Goal: Find contact information: Find contact information

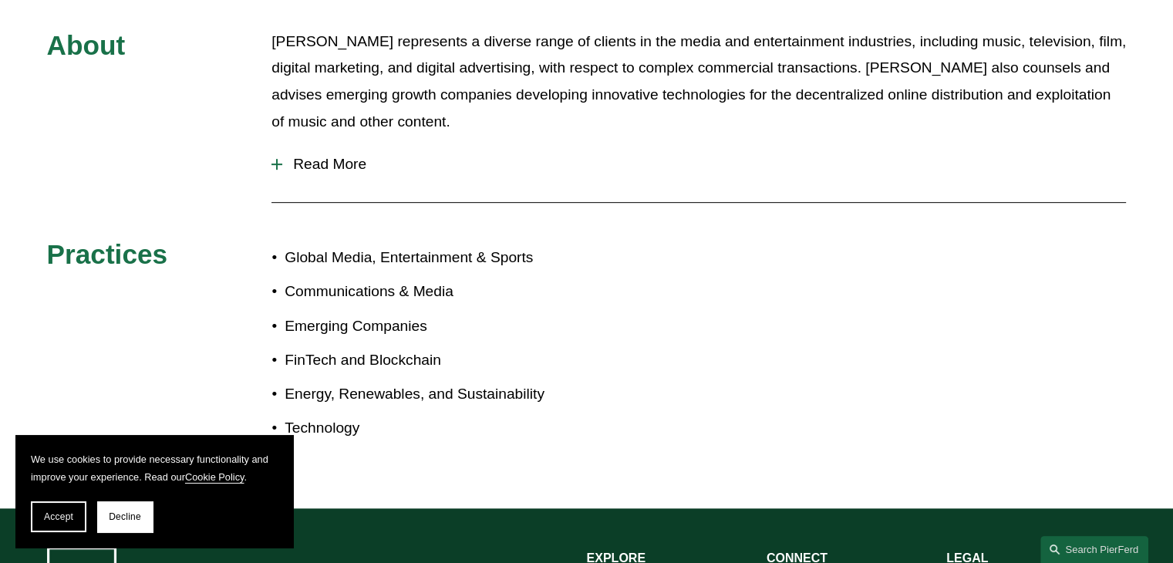
scroll to position [617, 0]
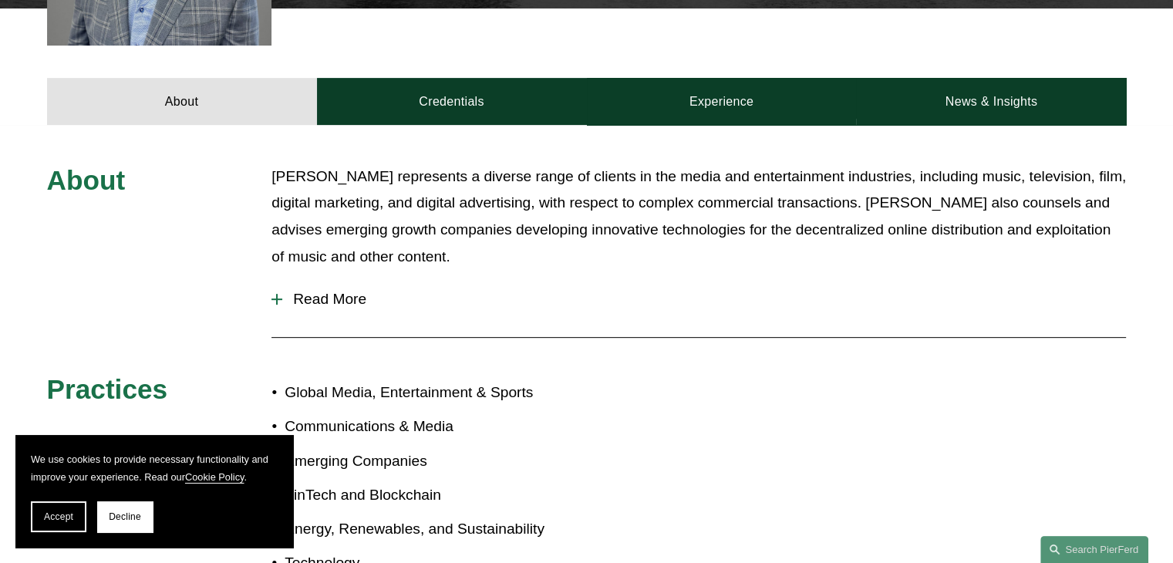
click at [313, 291] on span "Read More" at bounding box center [704, 299] width 844 height 17
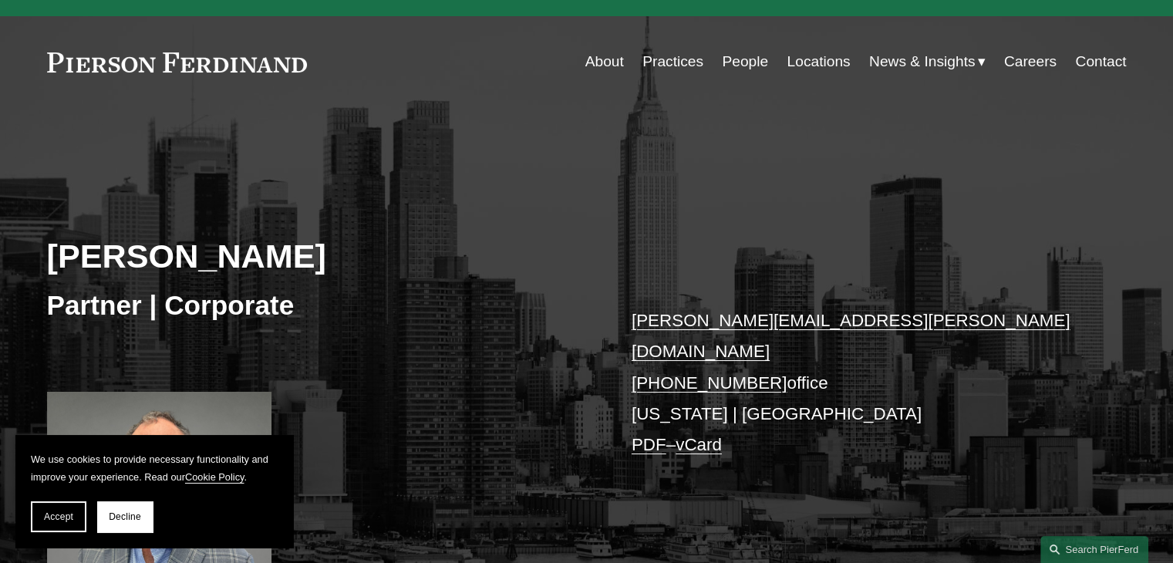
scroll to position [0, 0]
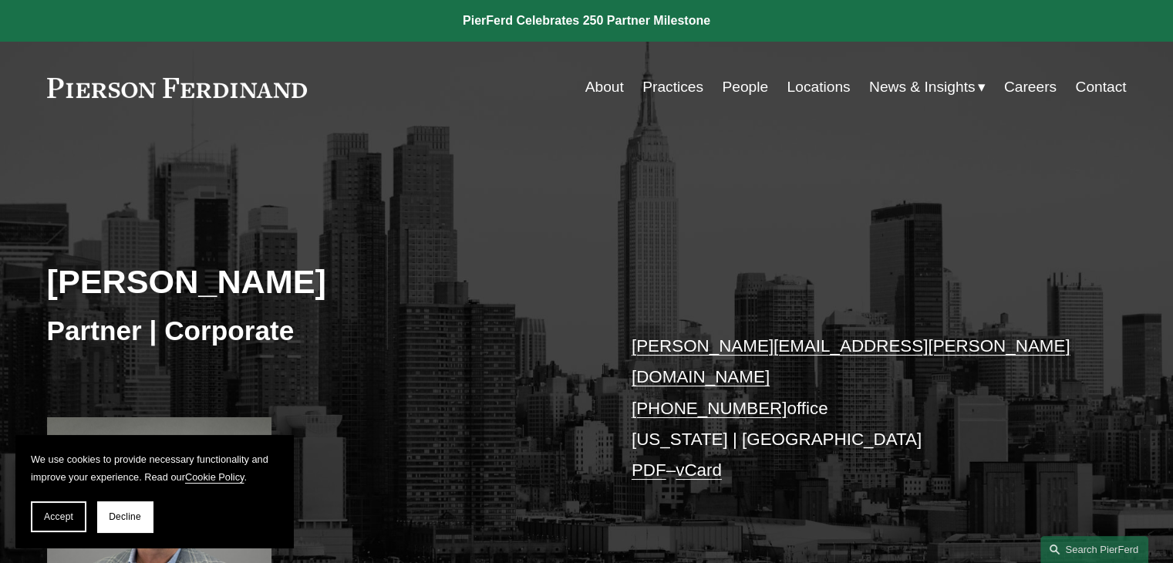
click at [1030, 99] on link "Careers" at bounding box center [1030, 86] width 52 height 29
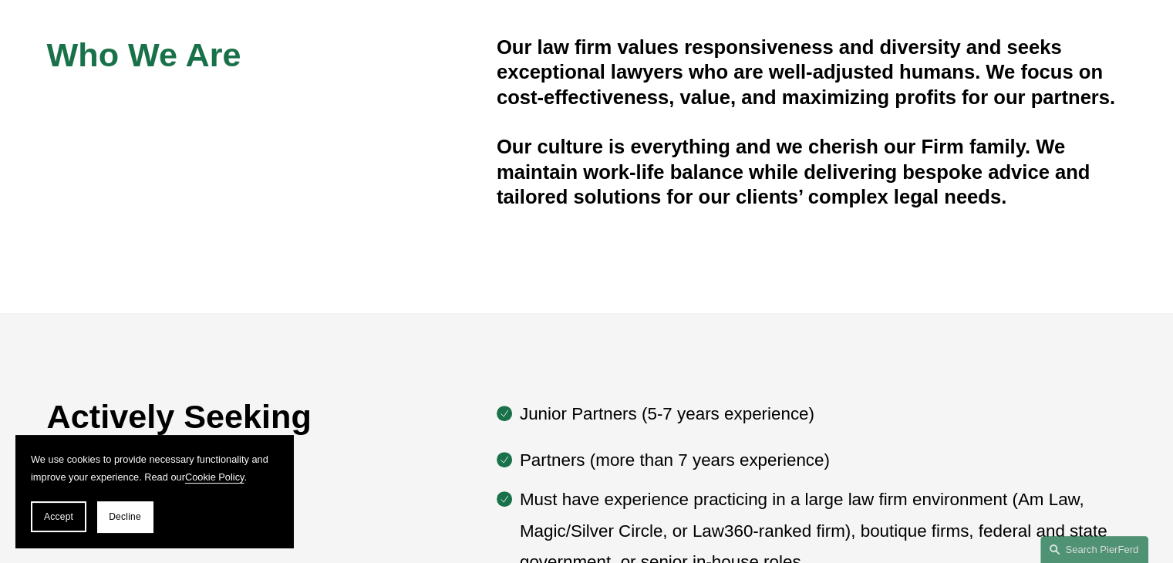
scroll to position [617, 0]
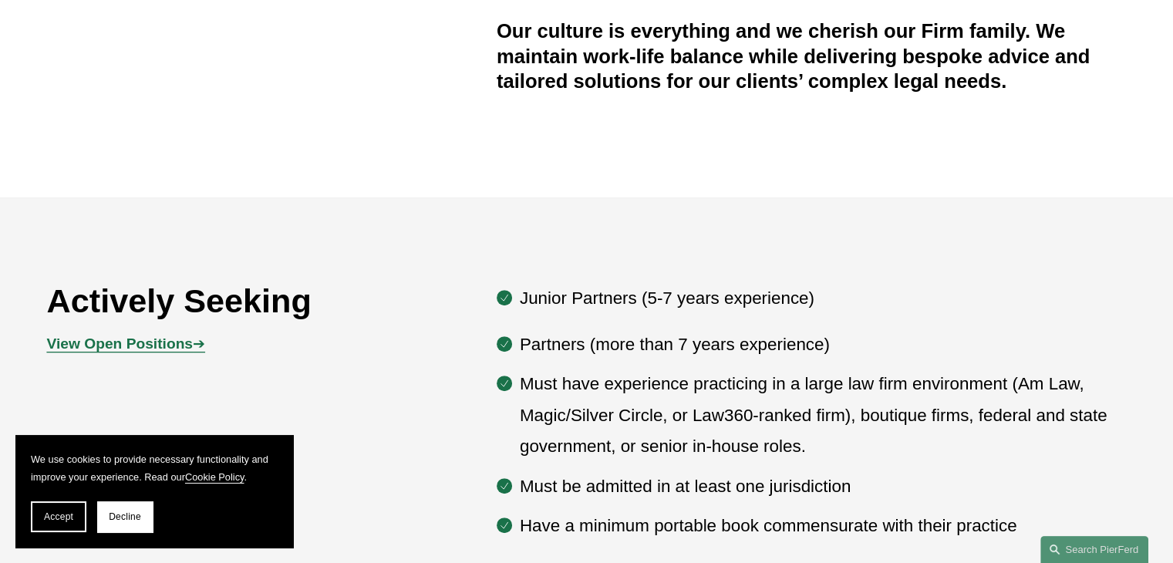
click at [42, 517] on button "Accept" at bounding box center [59, 516] width 56 height 31
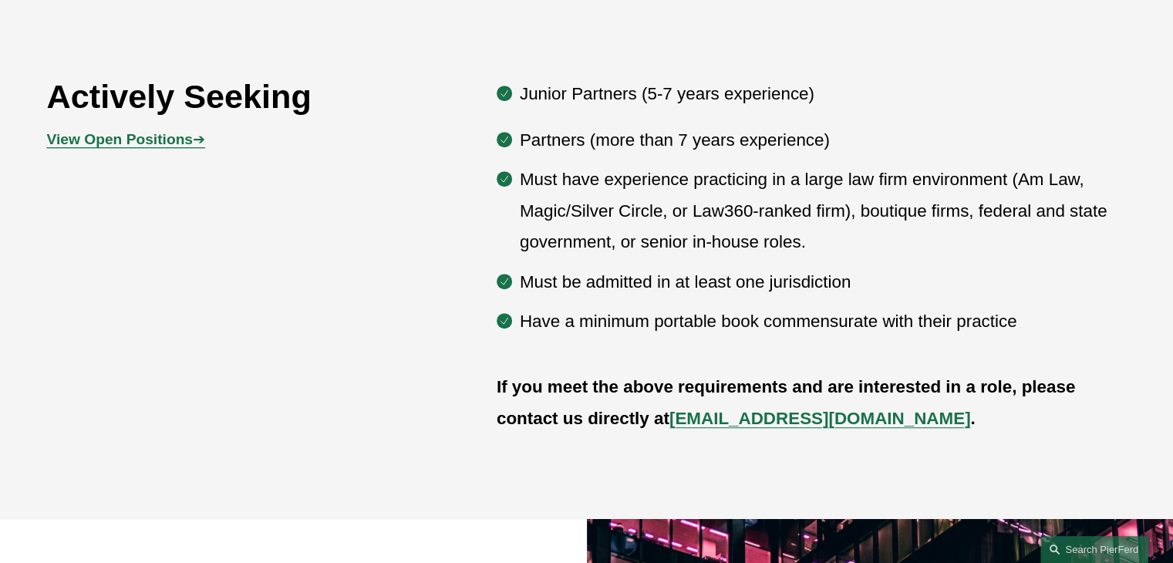
scroll to position [848, 0]
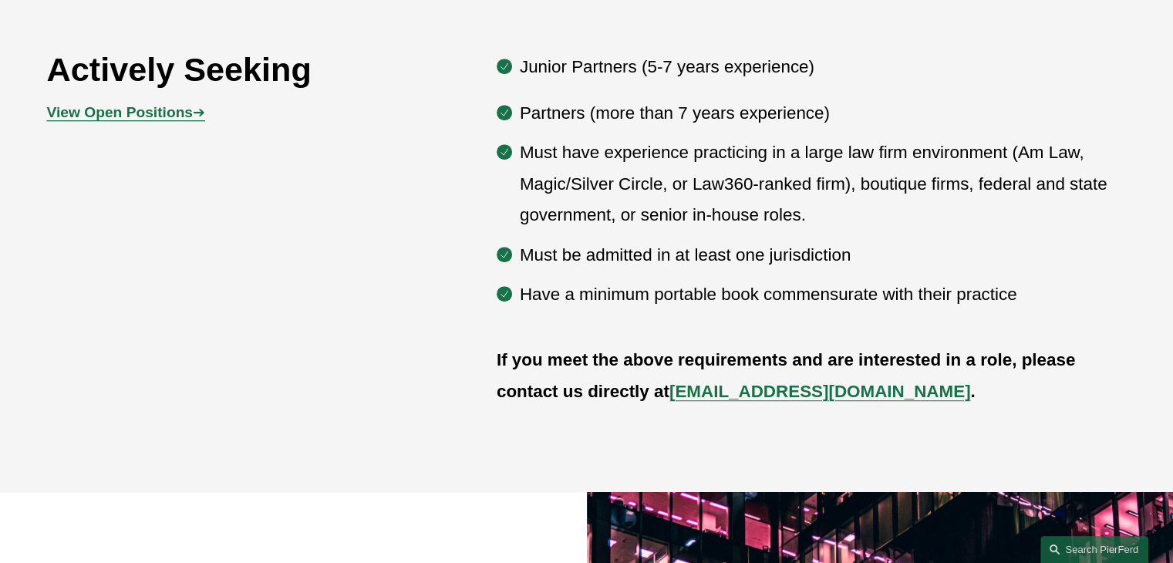
click at [147, 115] on strong "View Open Positions" at bounding box center [120, 112] width 146 height 16
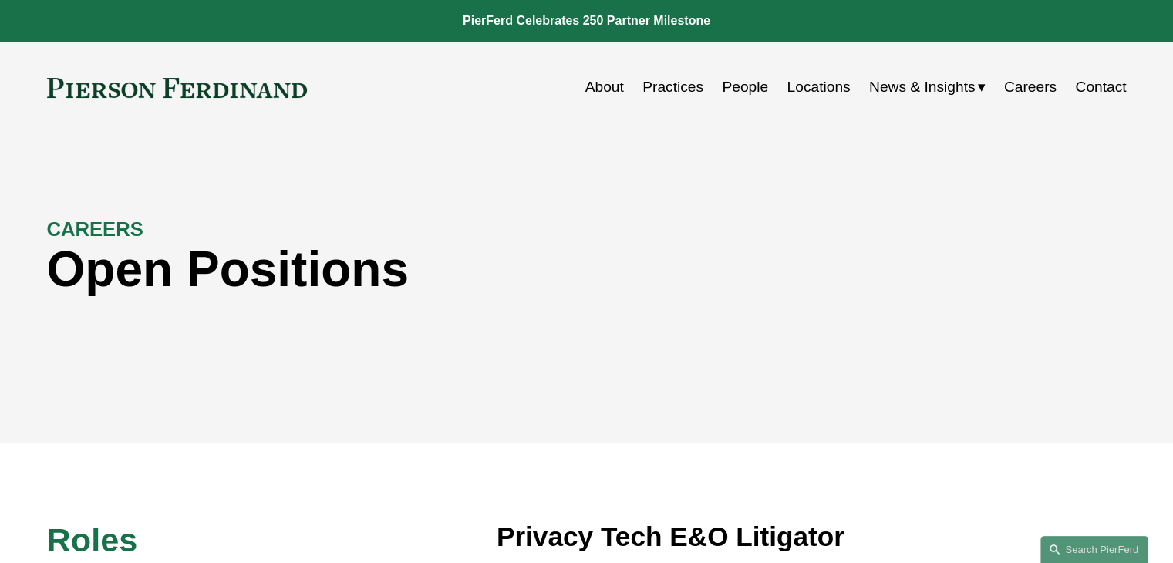
click at [733, 87] on link "People" at bounding box center [745, 86] width 46 height 29
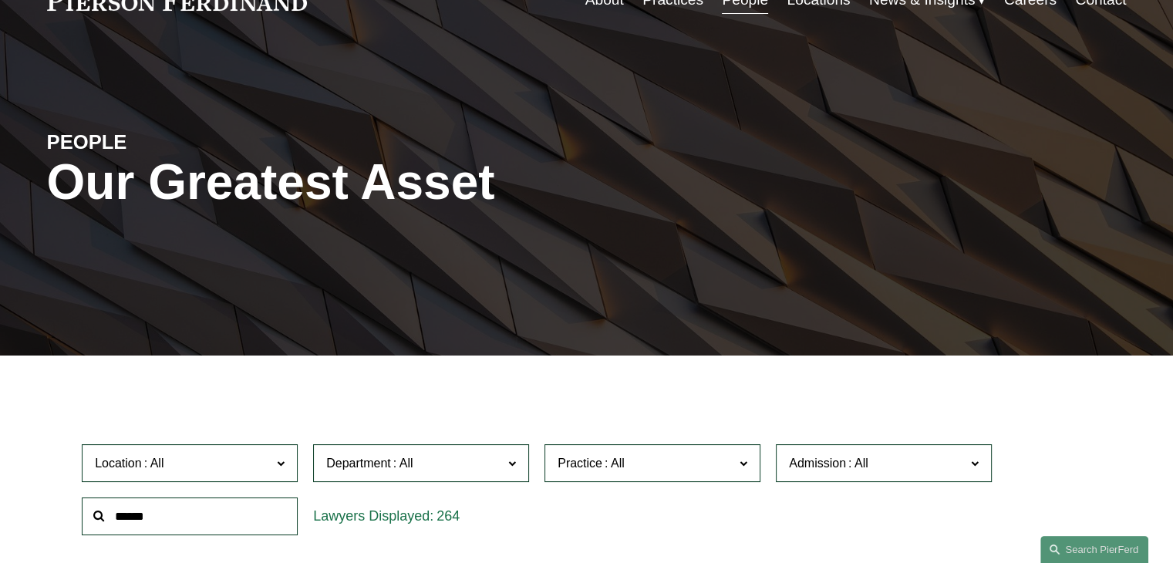
scroll to position [231, 0]
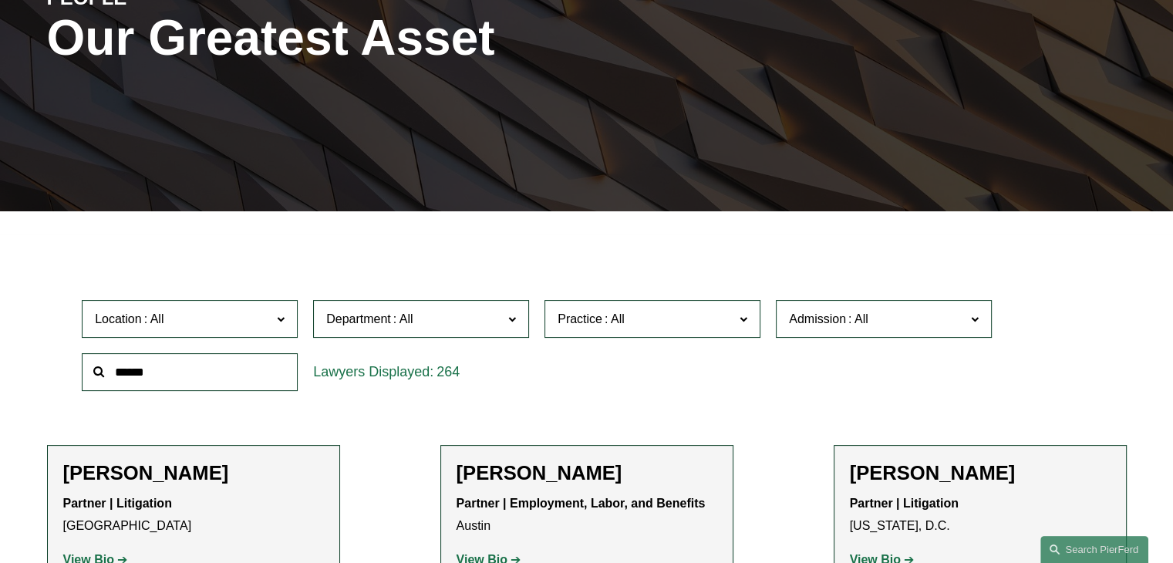
click at [395, 320] on span at bounding box center [403, 318] width 25 height 13
click at [0, 0] on link "Corporate" at bounding box center [0, 0] width 0 height 0
click at [615, 332] on label "Practice" at bounding box center [652, 319] width 216 height 38
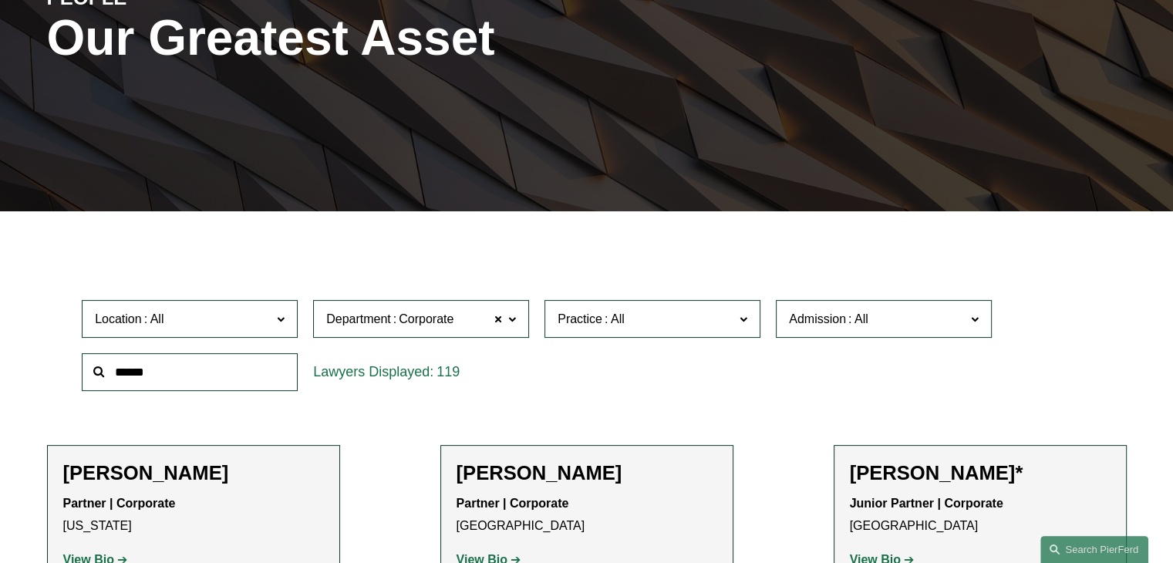
click at [0, 0] on link "Mergers and Acquisitions" at bounding box center [0, 0] width 0 height 0
click at [205, 328] on span "Location" at bounding box center [183, 318] width 177 height 21
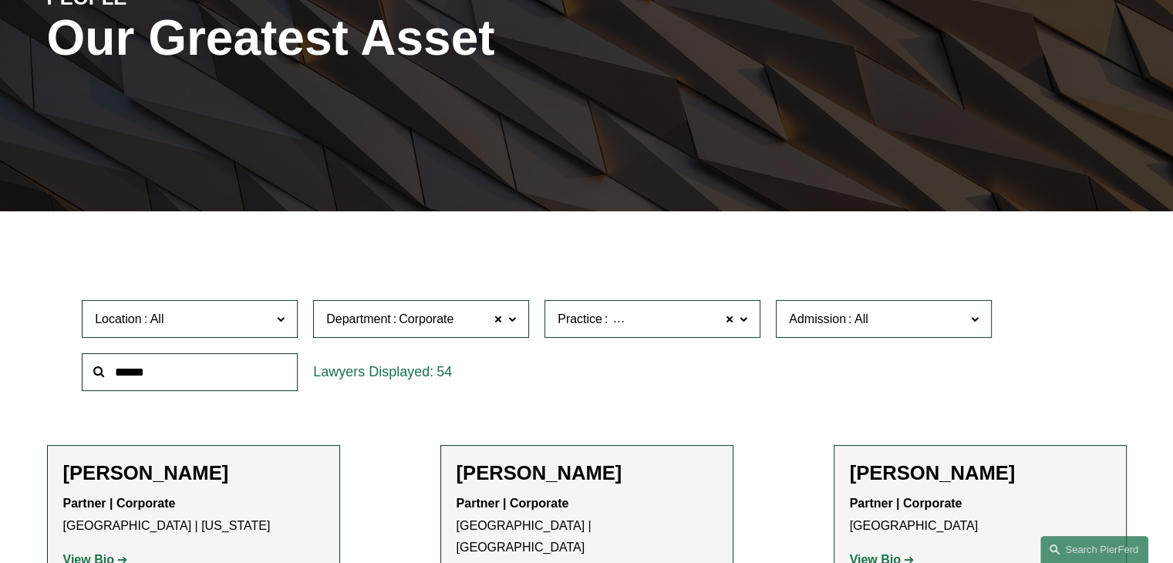
click at [0, 0] on link "[US_STATE]" at bounding box center [0, 0] width 0 height 0
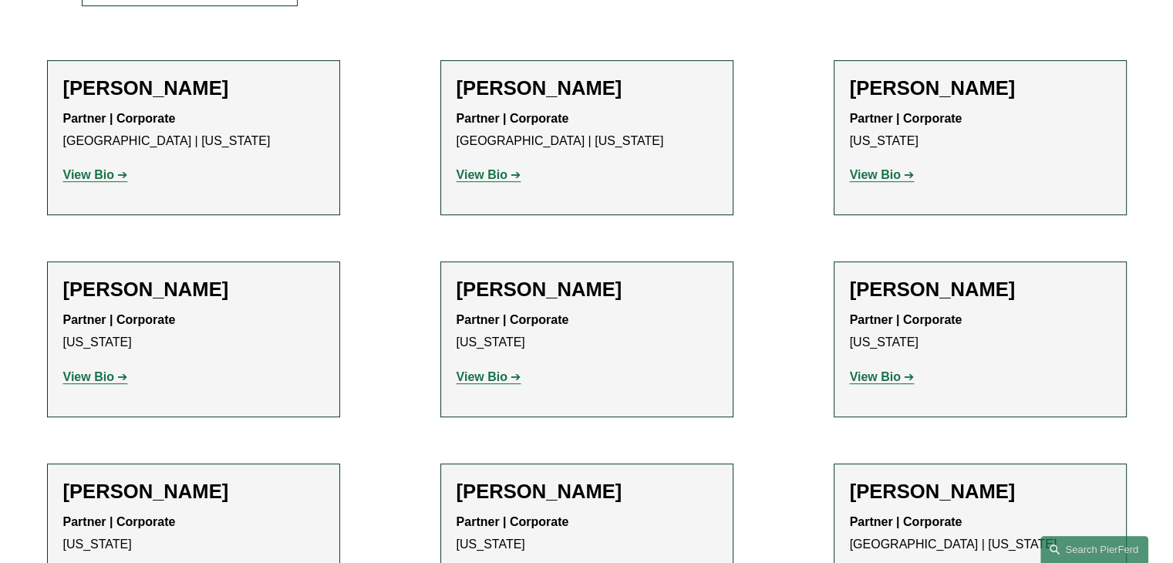
scroll to position [617, 0]
click at [867, 178] on strong "View Bio" at bounding box center [875, 173] width 51 height 13
drag, startPoint x: 862, startPoint y: 396, endPoint x: 861, endPoint y: 383, distance: 13.1
click at [861, 396] on div "Ira Greenstein Partner | Corporate New York View Bio Location: New York; Depart…" at bounding box center [980, 338] width 261 height 123
click at [863, 376] on strong "View Bio" at bounding box center [875, 375] width 51 height 13
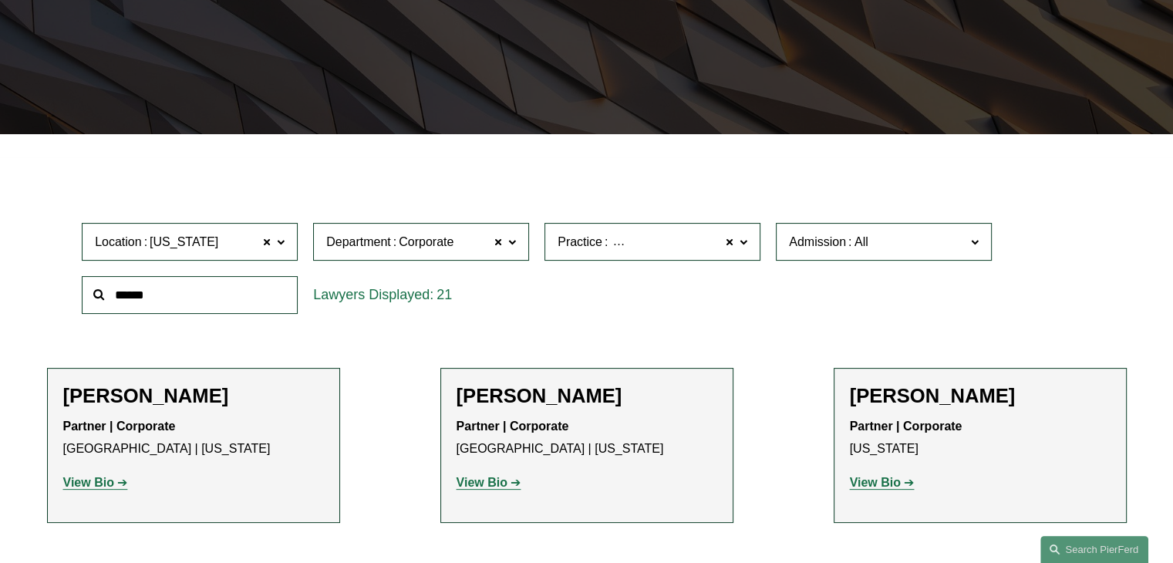
scroll to position [386, 0]
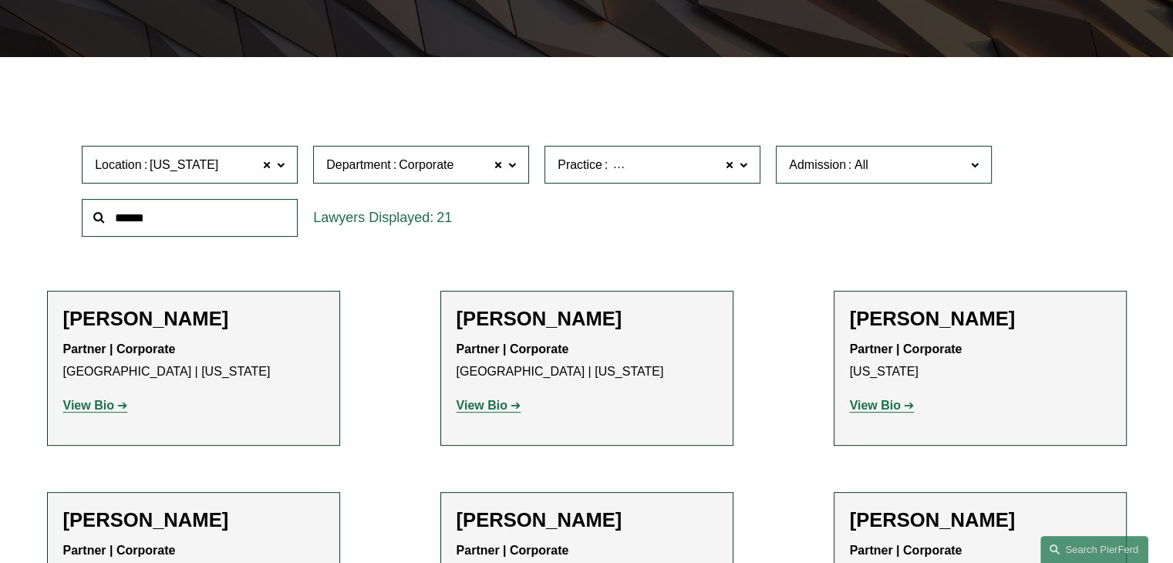
click at [91, 417] on p "View Bio" at bounding box center [193, 406] width 261 height 22
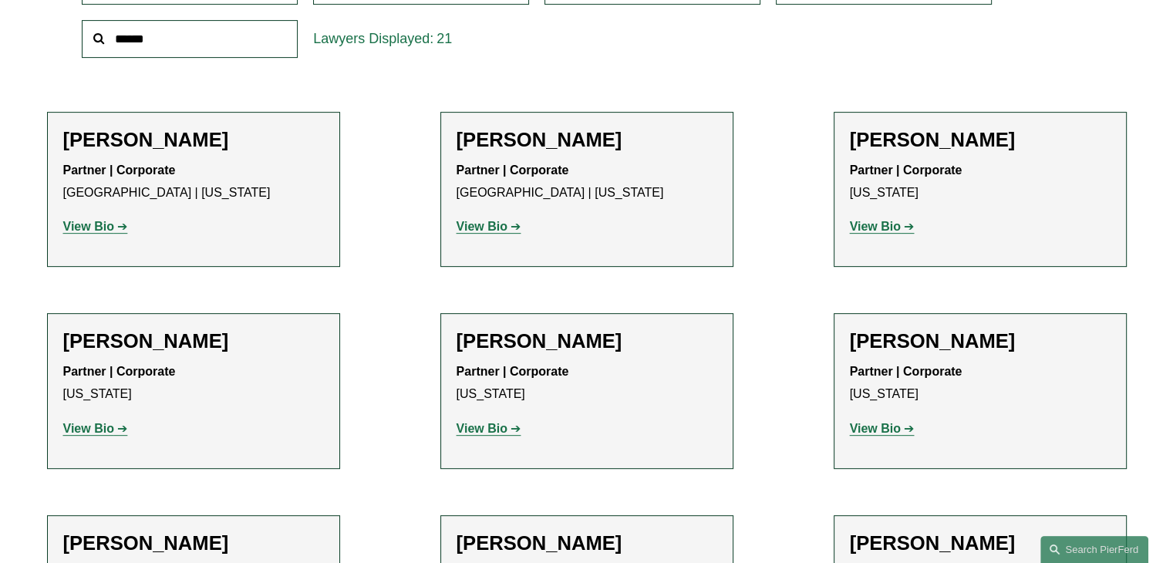
scroll to position [694, 0]
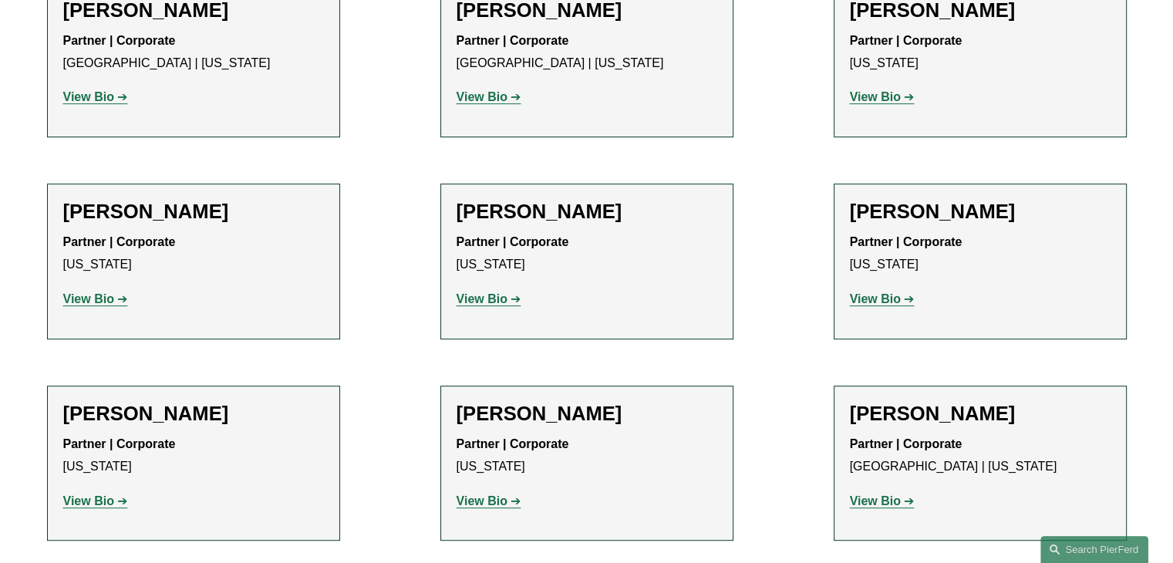
click at [89, 295] on strong "View Bio" at bounding box center [88, 298] width 51 height 13
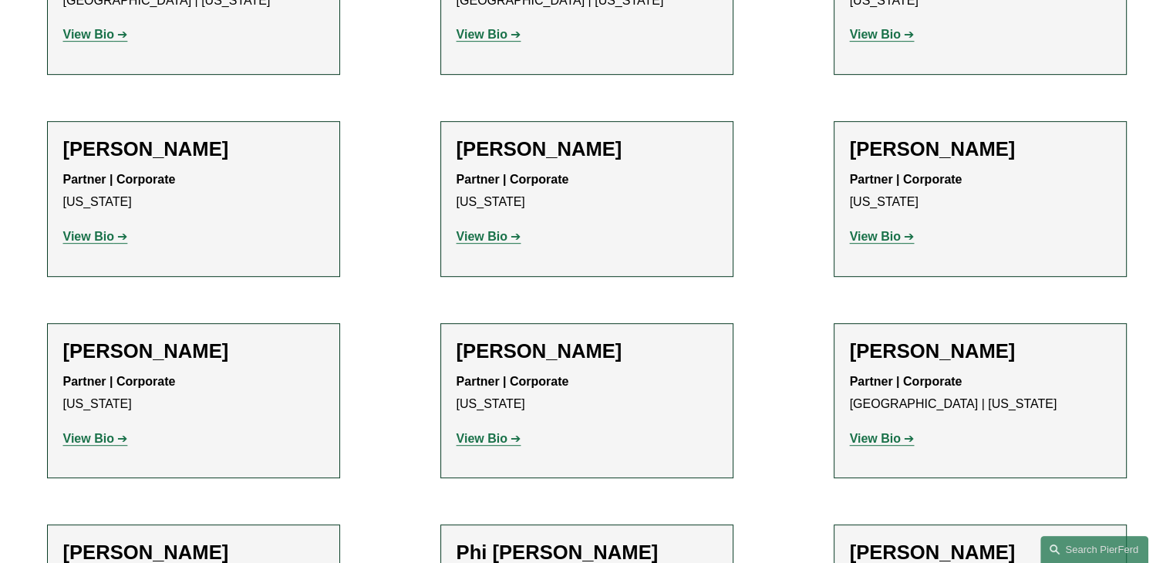
scroll to position [771, 0]
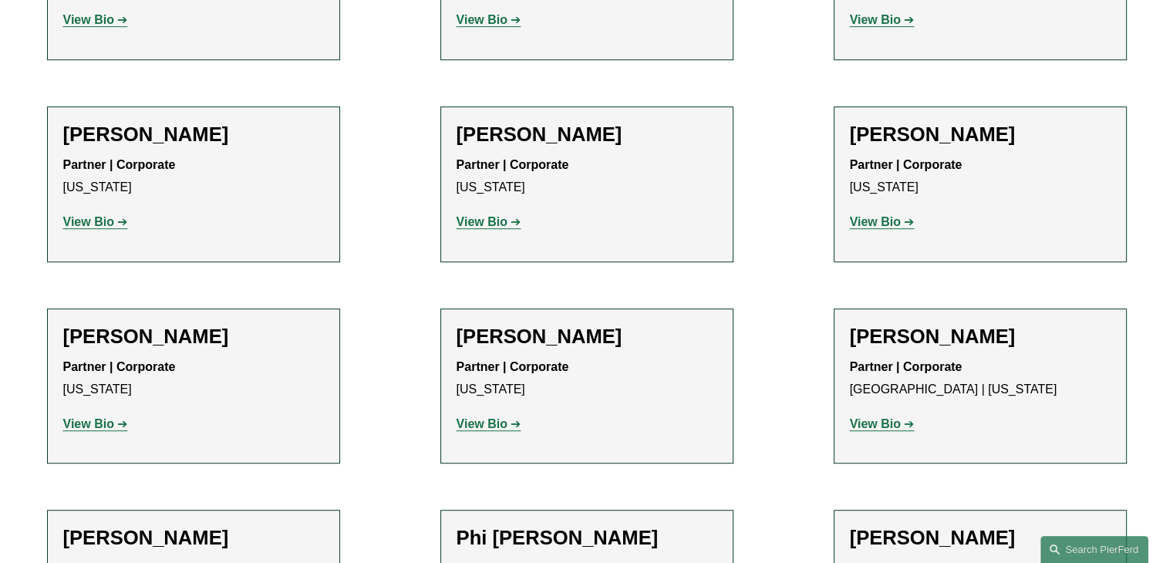
click at [495, 423] on strong "View Bio" at bounding box center [481, 423] width 51 height 13
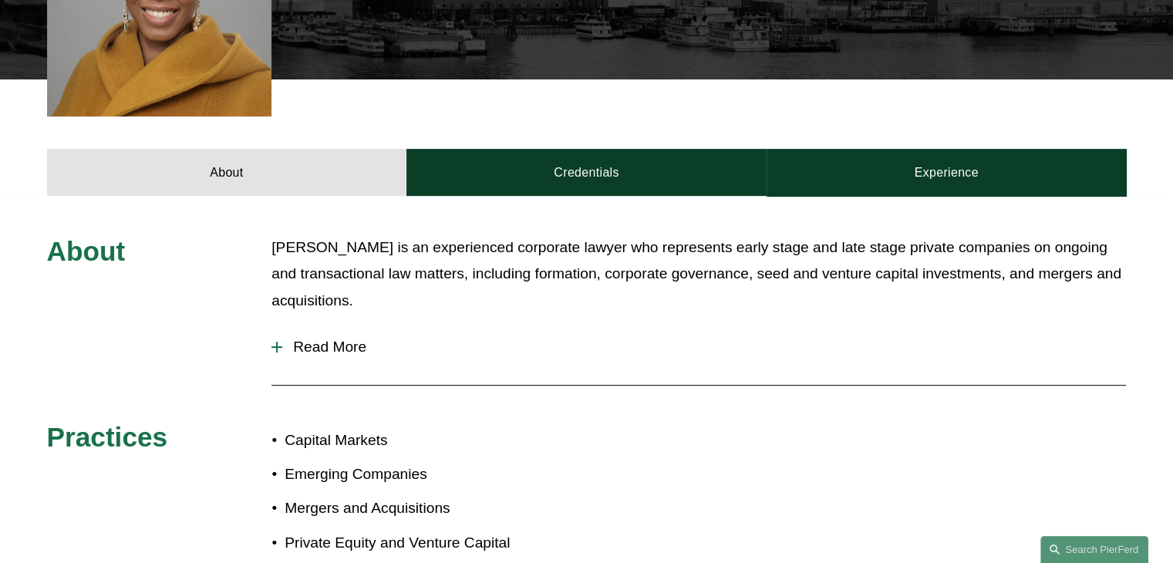
scroll to position [617, 0]
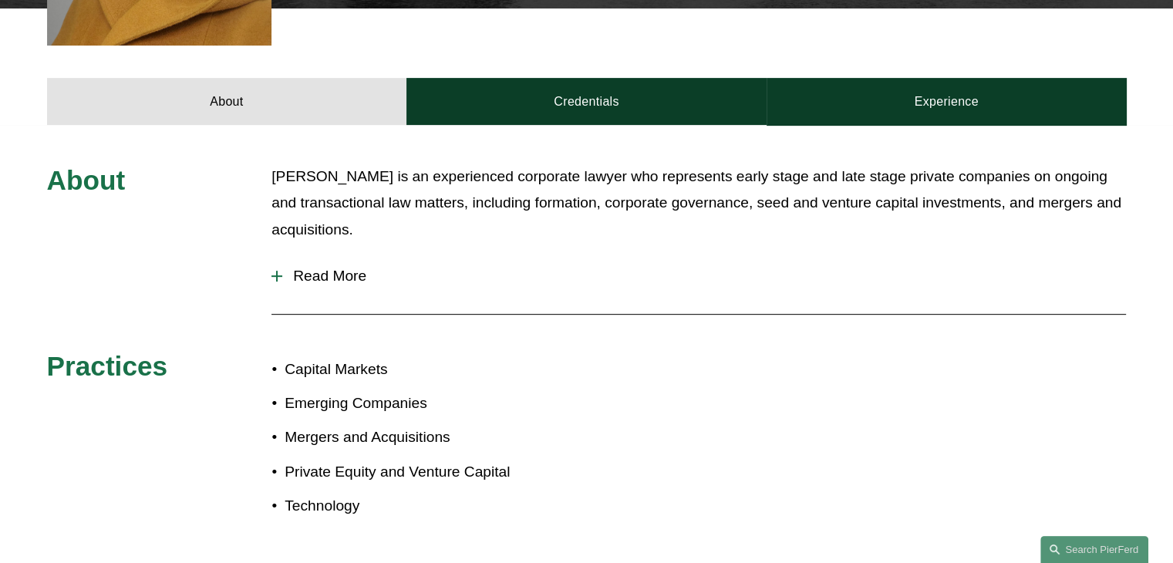
click at [335, 268] on span "Read More" at bounding box center [704, 276] width 844 height 17
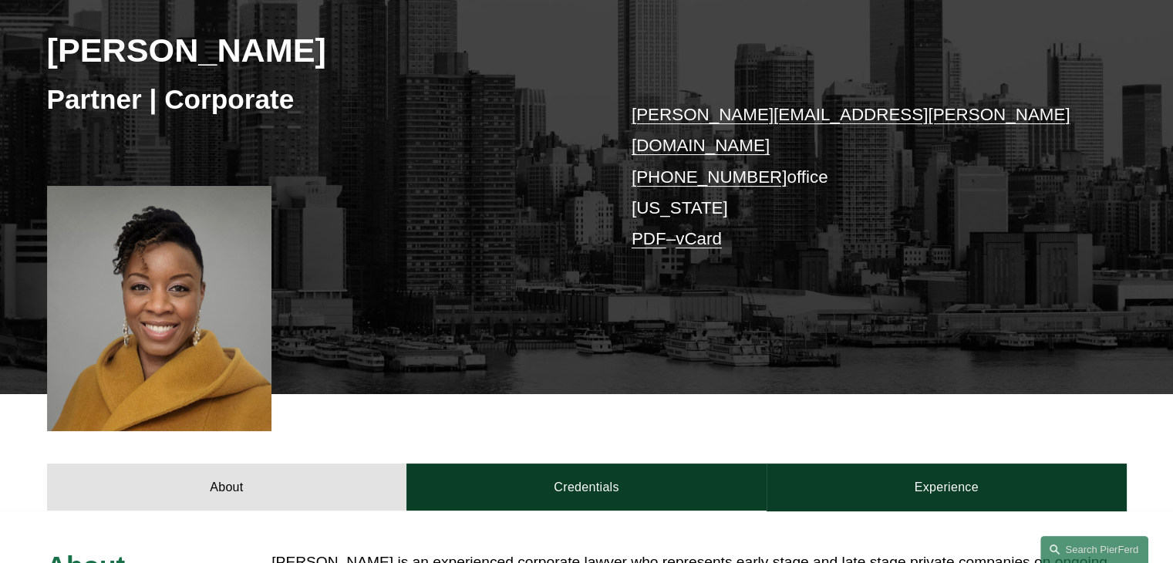
scroll to position [0, 0]
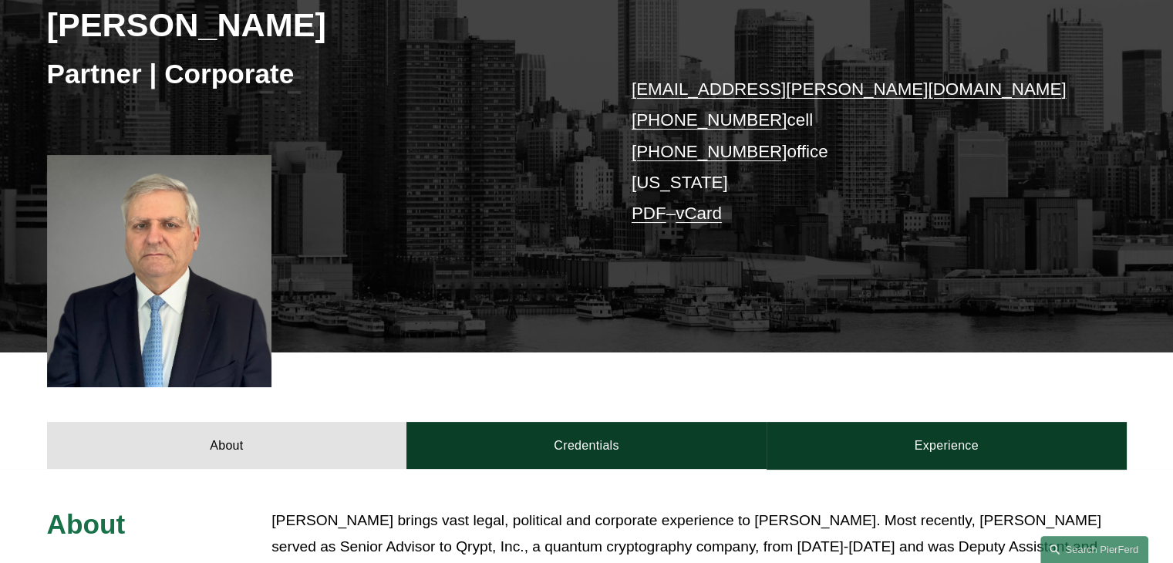
scroll to position [386, 0]
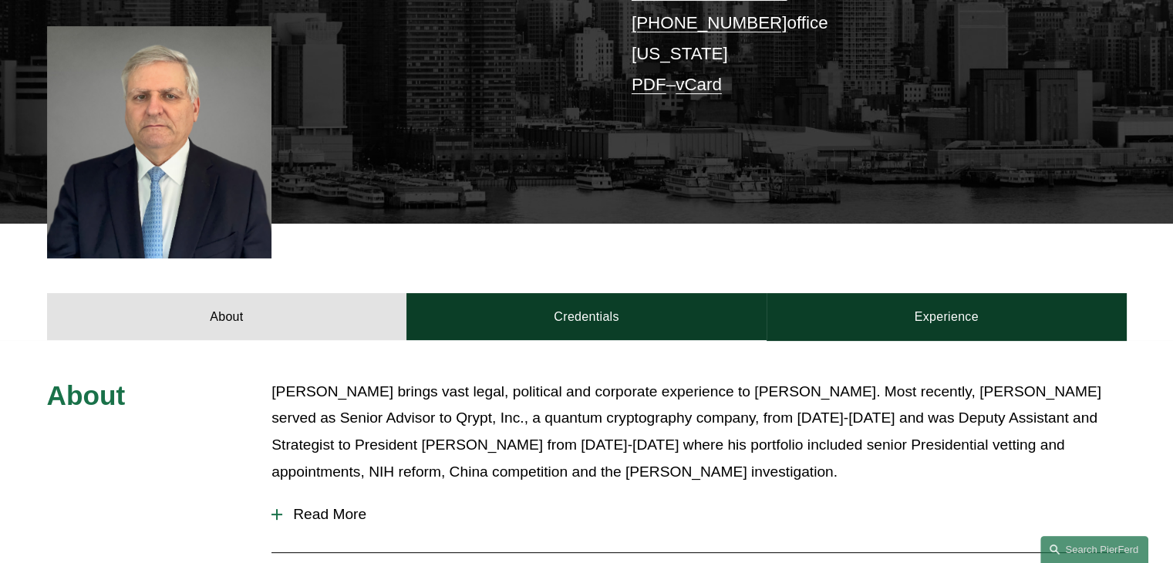
drag, startPoint x: 349, startPoint y: 501, endPoint x: 332, endPoint y: 471, distance: 34.9
click at [349, 500] on button "Read More" at bounding box center [698, 514] width 854 height 40
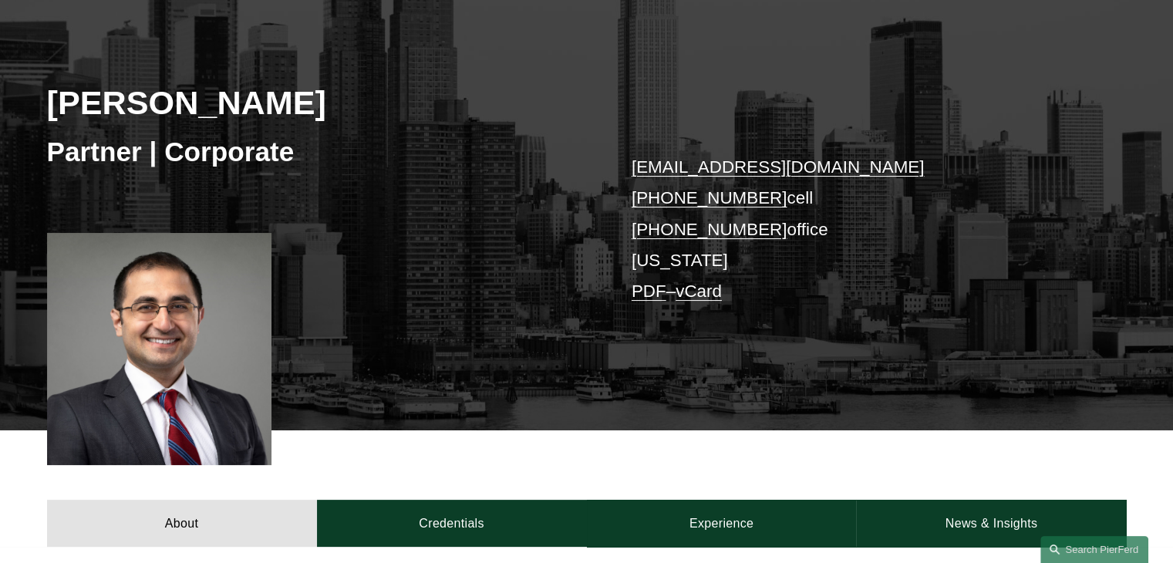
scroll to position [154, 0]
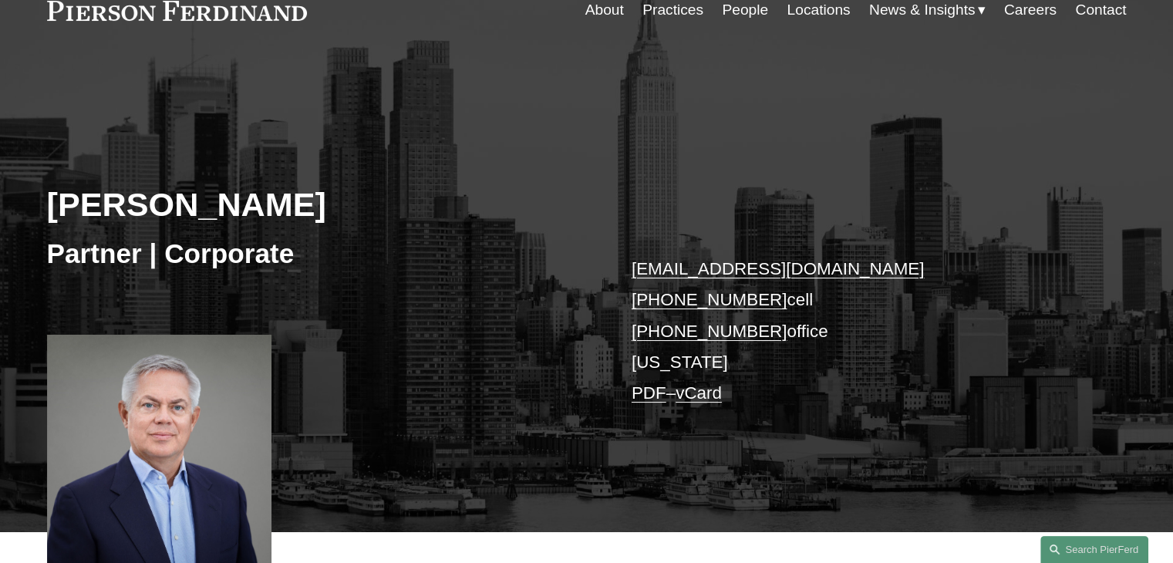
scroll to position [77, 0]
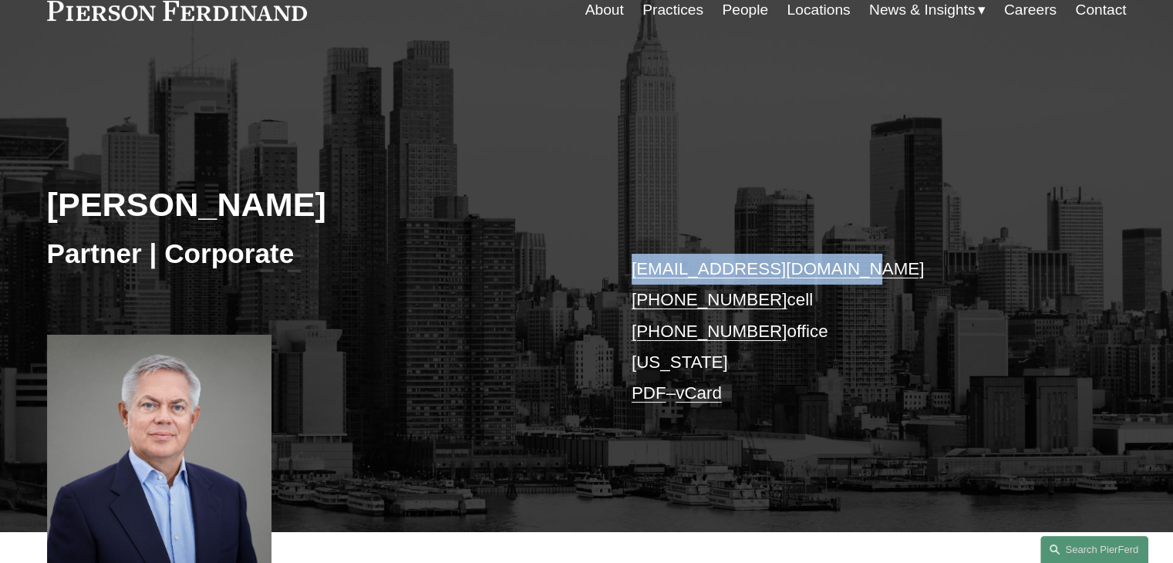
drag, startPoint x: 839, startPoint y: 271, endPoint x: 630, endPoint y: 263, distance: 209.1
click at [629, 263] on div "Jan Joosten Partner | Corporate jan.joosten@pierferd.com +1.917.446.1306 cell +…" at bounding box center [586, 311] width 1173 height 441
copy link "jan.joosten@pierferd.com"
